Goal: Information Seeking & Learning: Learn about a topic

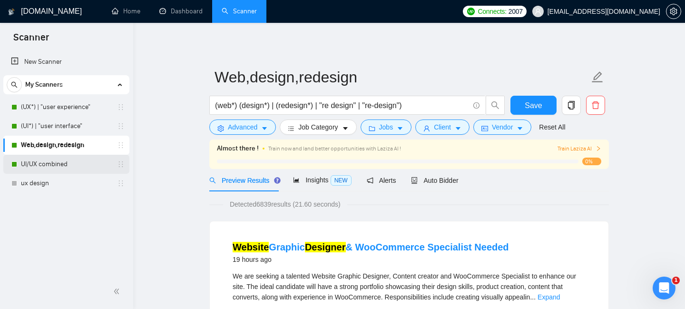
click at [55, 161] on link "UI/UX combined" at bounding box center [66, 164] width 90 height 19
click at [531, 106] on span "Save" at bounding box center [533, 105] width 17 height 12
click at [318, 180] on span "Insights NEW" at bounding box center [322, 180] width 58 height 8
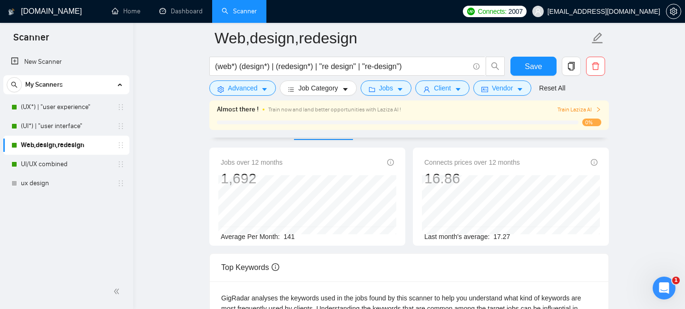
scroll to position [63, 0]
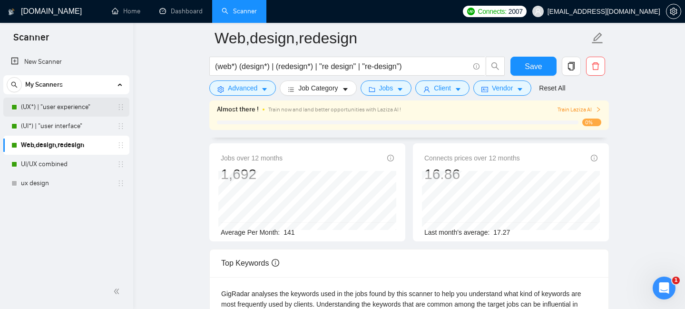
click at [78, 112] on link "(UX*) | "user experience"" at bounding box center [66, 107] width 90 height 19
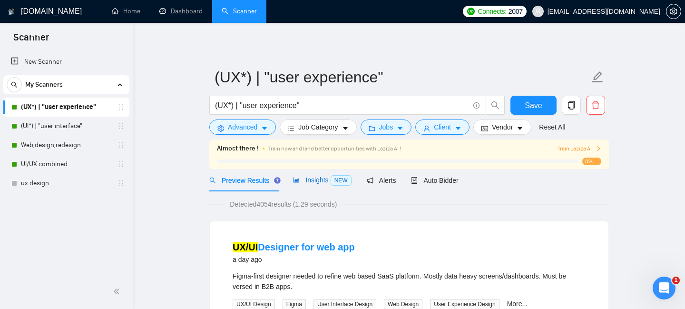
click at [325, 177] on span "Insights NEW" at bounding box center [322, 180] width 58 height 8
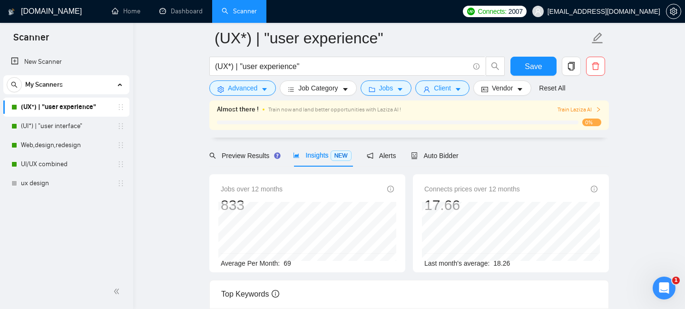
scroll to position [55, 0]
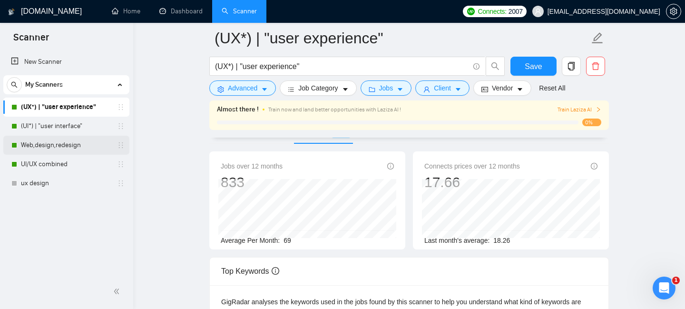
click at [64, 146] on link "Web,design,redesign" at bounding box center [66, 145] width 90 height 19
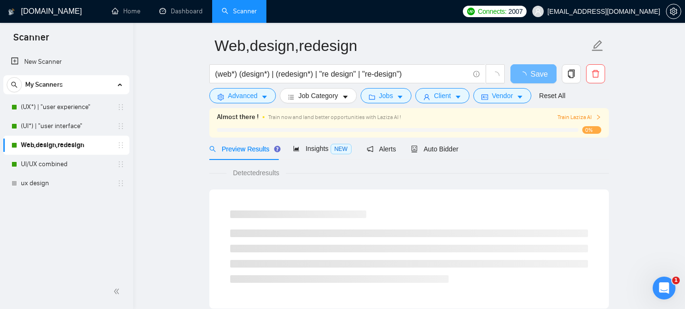
scroll to position [28, 0]
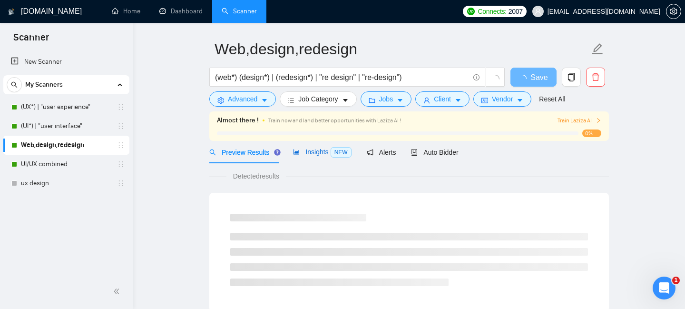
click at [325, 150] on span "Insights NEW" at bounding box center [322, 152] width 58 height 8
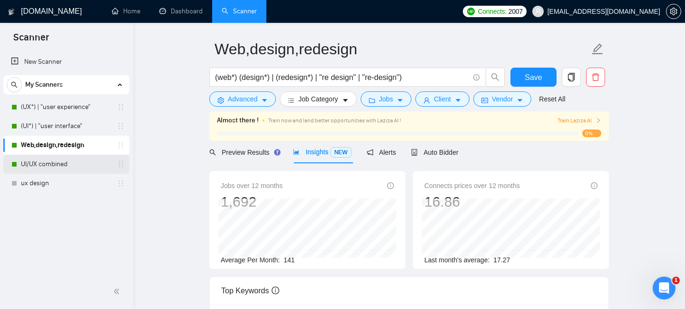
click at [70, 162] on link "UI/UX combined" at bounding box center [66, 164] width 90 height 19
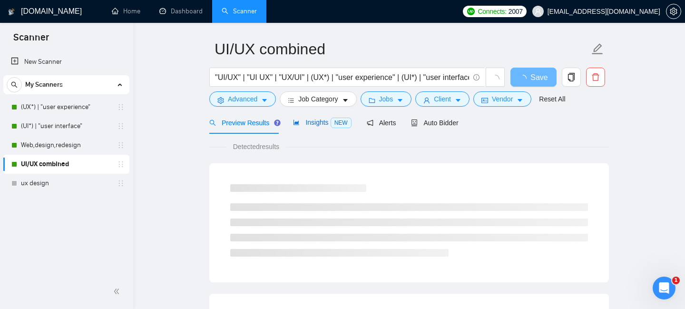
click at [319, 126] on span "Insights NEW" at bounding box center [322, 122] width 58 height 8
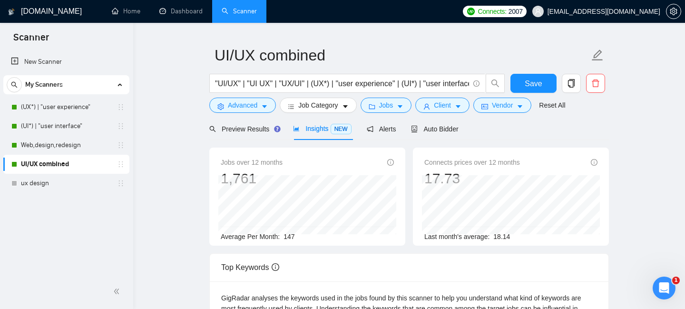
scroll to position [19, 0]
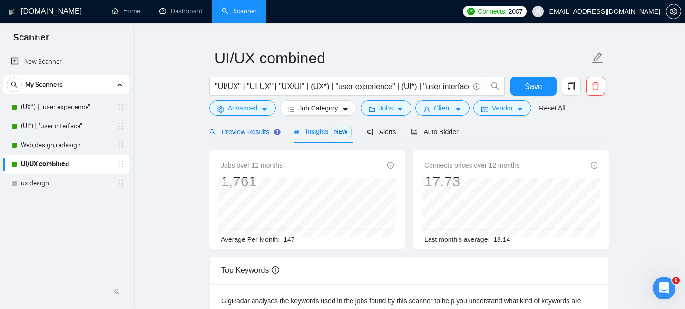
click at [246, 128] on span "Preview Results" at bounding box center [243, 132] width 69 height 8
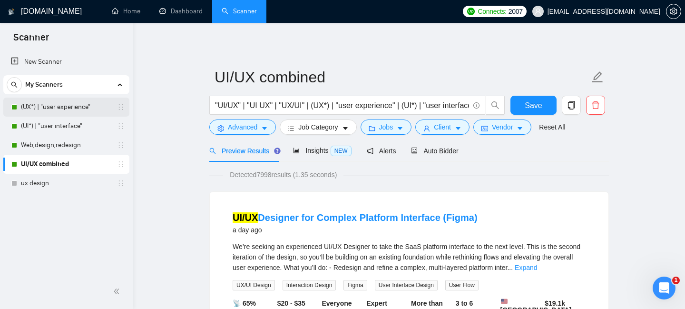
click at [46, 108] on link "(UX*) | "user experience"" at bounding box center [66, 107] width 90 height 19
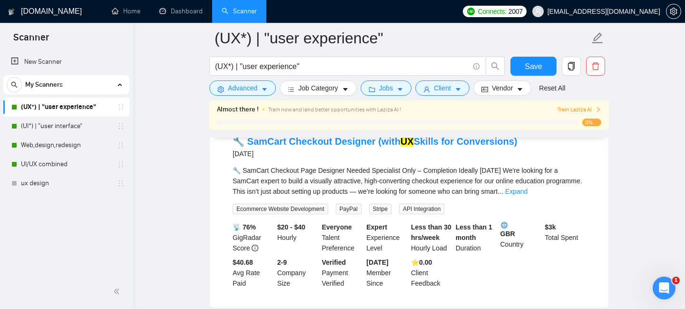
scroll to position [919, 0]
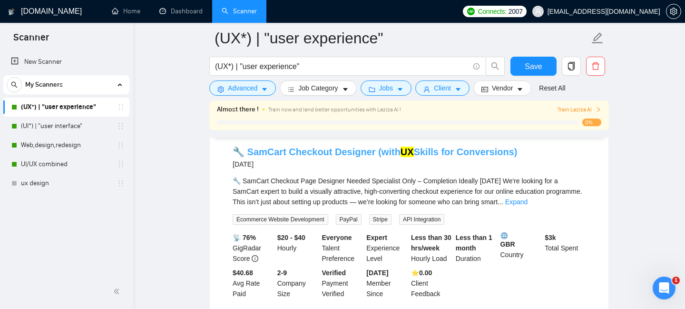
click at [277, 154] on link "🔧 SamCart Checkout Designer (with UX Skills for Conversions)" at bounding box center [375, 152] width 285 height 10
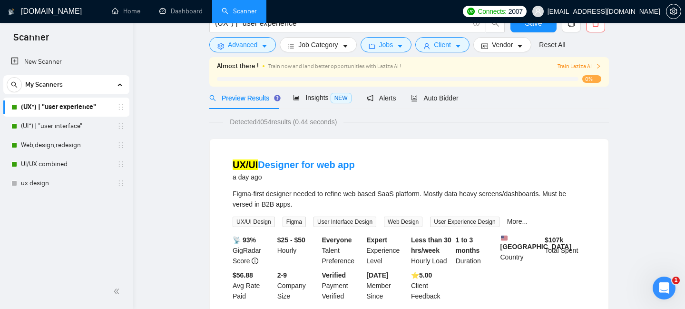
scroll to position [0, 0]
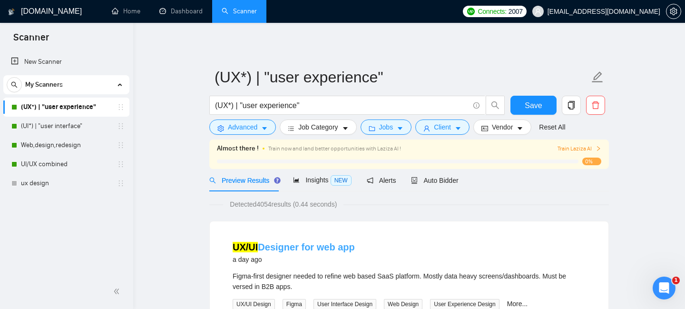
click at [276, 249] on link "UX/UI Designer for web app" at bounding box center [294, 247] width 122 height 10
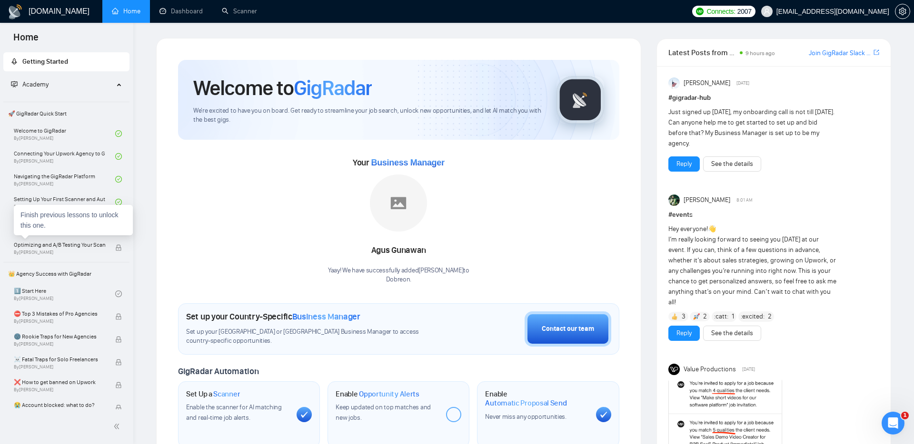
click at [49, 222] on div "Finish previous lessons to unlock this one." at bounding box center [73, 220] width 119 height 30
click at [68, 228] on link "Optimizing Your Upwork Profile By Vlad Timinsky" at bounding box center [64, 225] width 101 height 21
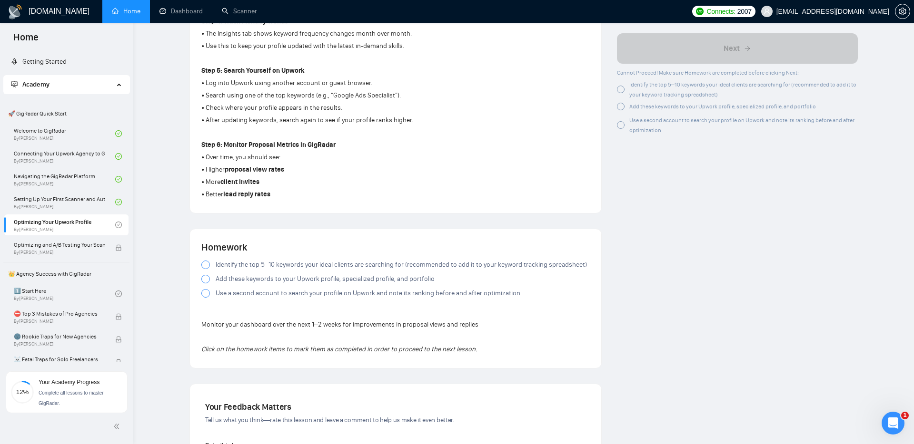
scroll to position [520, 0]
click at [260, 259] on span "Identify the top 5–10 keywords your ideal clients are searching for (recommende…" at bounding box center [401, 264] width 371 height 10
click at [242, 279] on span "Add these keywords to your Upwork profile, specialized profile, and portfolio" at bounding box center [325, 279] width 219 height 10
click at [233, 295] on span "Use a second account to search your profile on Upwork and note its ranking befo…" at bounding box center [368, 293] width 305 height 10
